Goal: Transaction & Acquisition: Purchase product/service

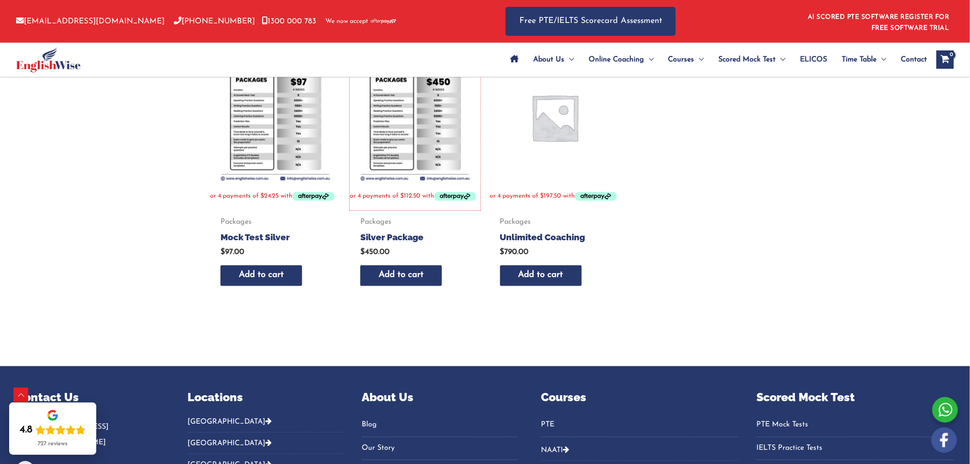
click at [415, 150] on img at bounding box center [415, 117] width 131 height 131
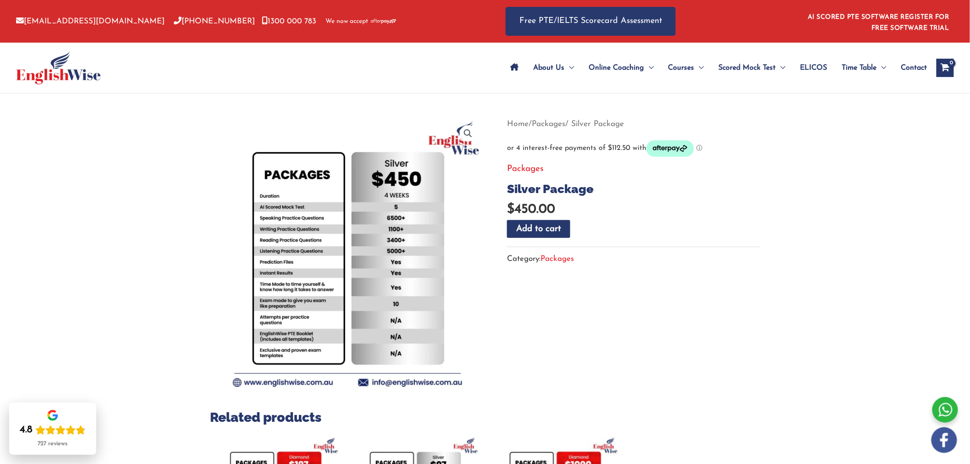
click at [543, 319] on section "Related products Packages Mock Test Diamond $ 197.00 Add to cart Packages Mock …" at bounding box center [485, 410] width 550 height 589
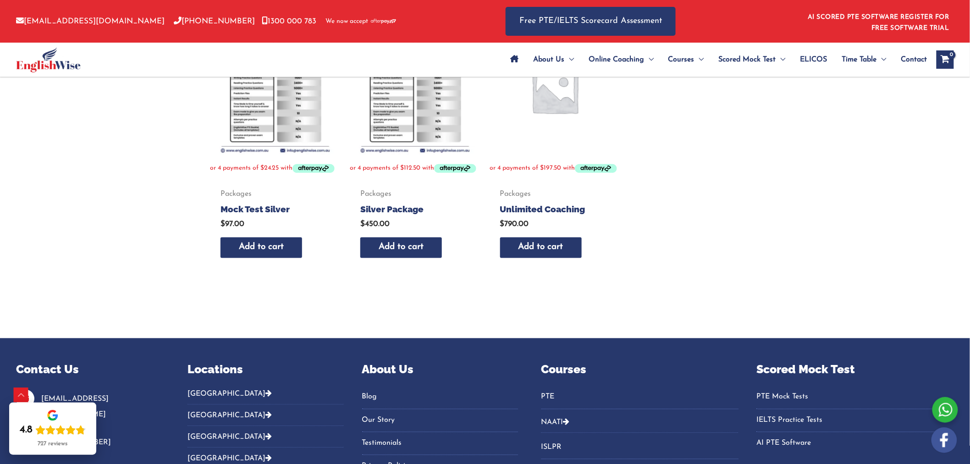
scroll to position [333, 0]
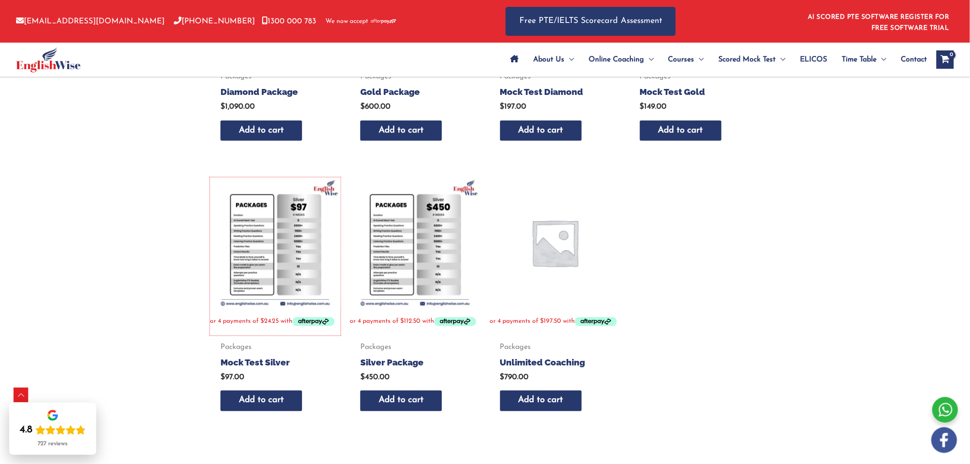
click at [269, 251] on img at bounding box center [275, 242] width 131 height 131
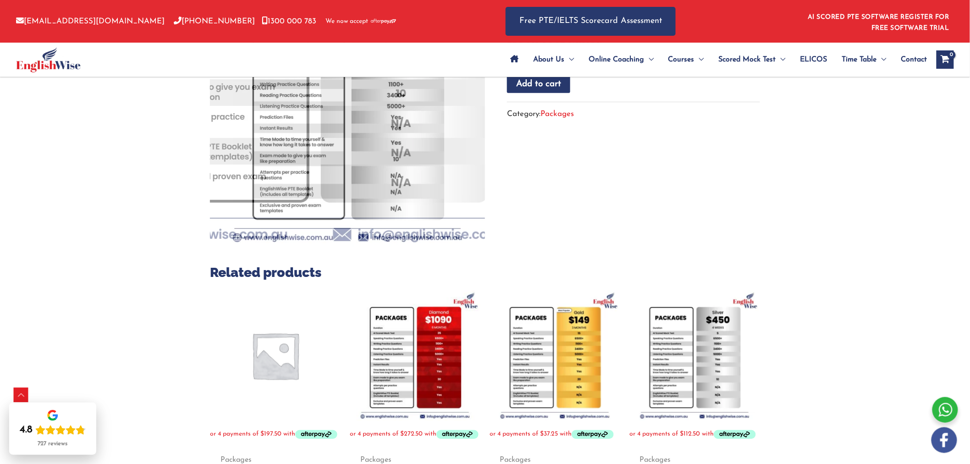
scroll to position [204, 0]
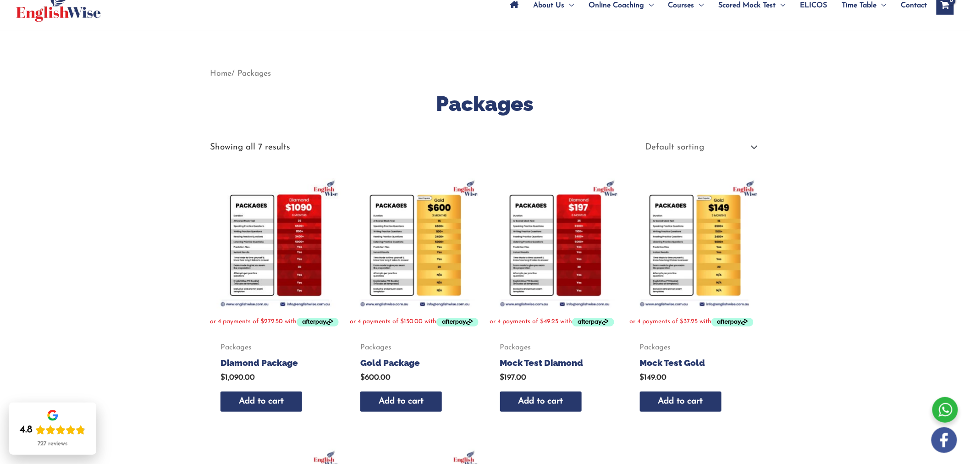
scroll to position [28, 0]
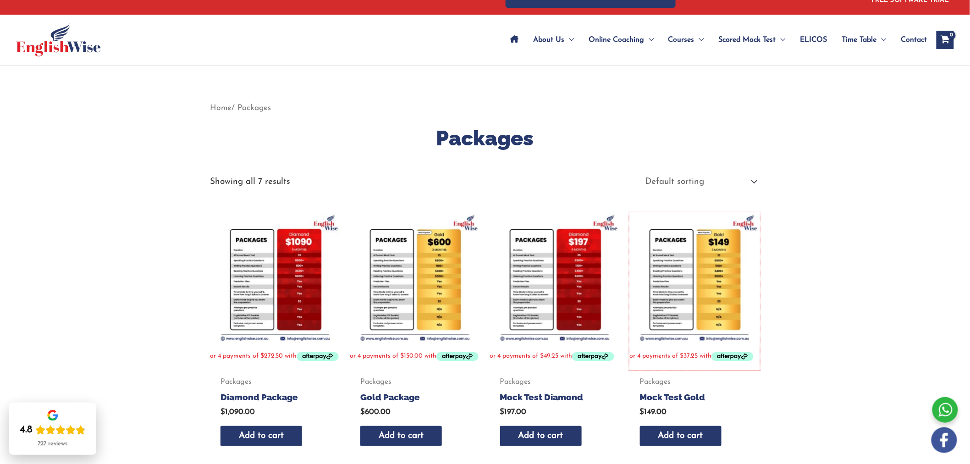
click at [712, 269] on img at bounding box center [694, 277] width 131 height 131
